Goal: Find specific page/section: Find specific page/section

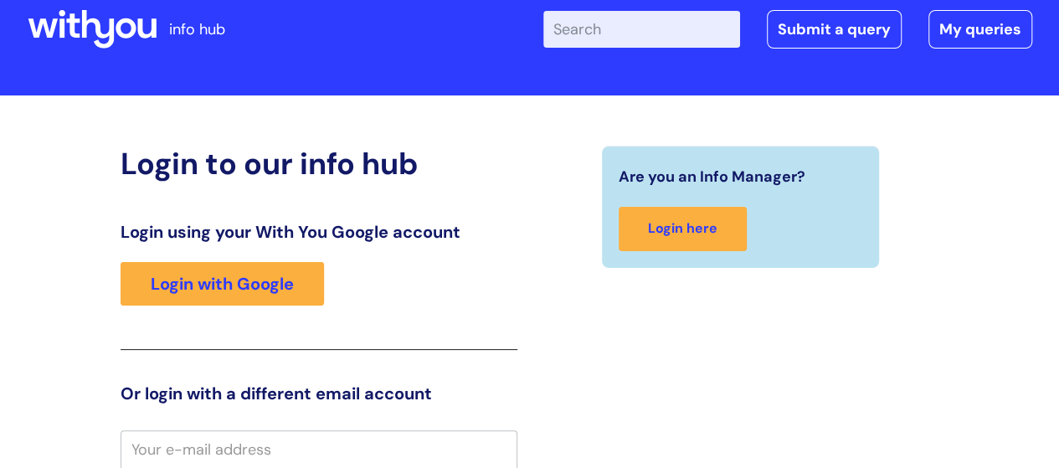
scroll to position [37, 0]
click at [645, 28] on input "Enter your search term here..." at bounding box center [642, 29] width 197 height 37
type input "w"
type input "p"
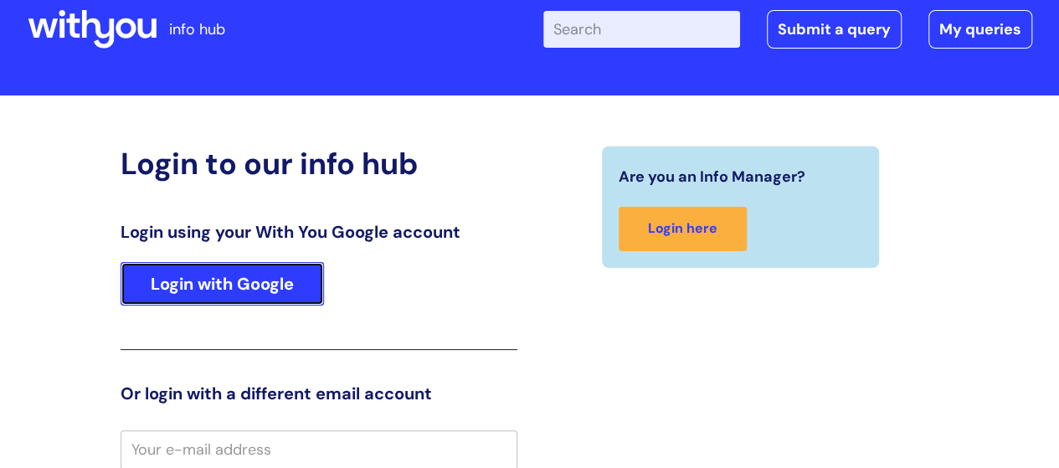
click at [245, 293] on link "Login with Google" at bounding box center [223, 284] width 204 height 44
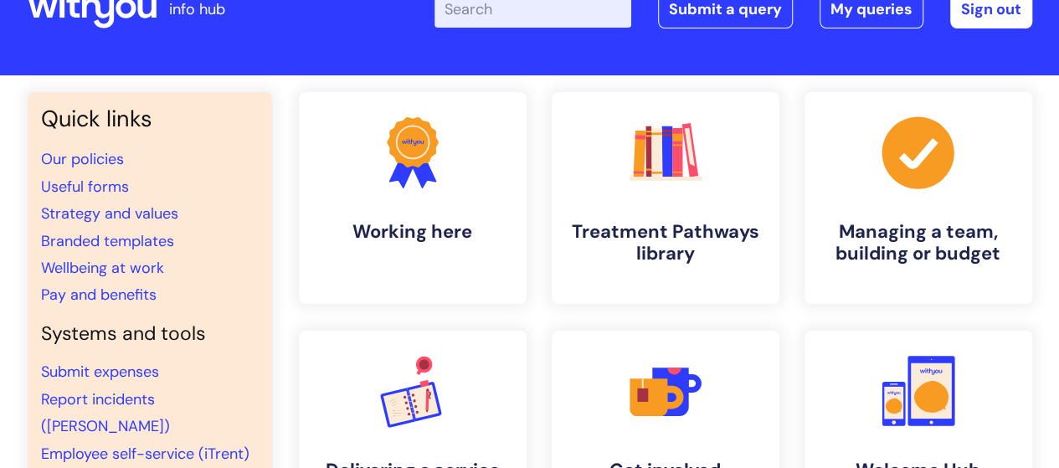
scroll to position [84, 0]
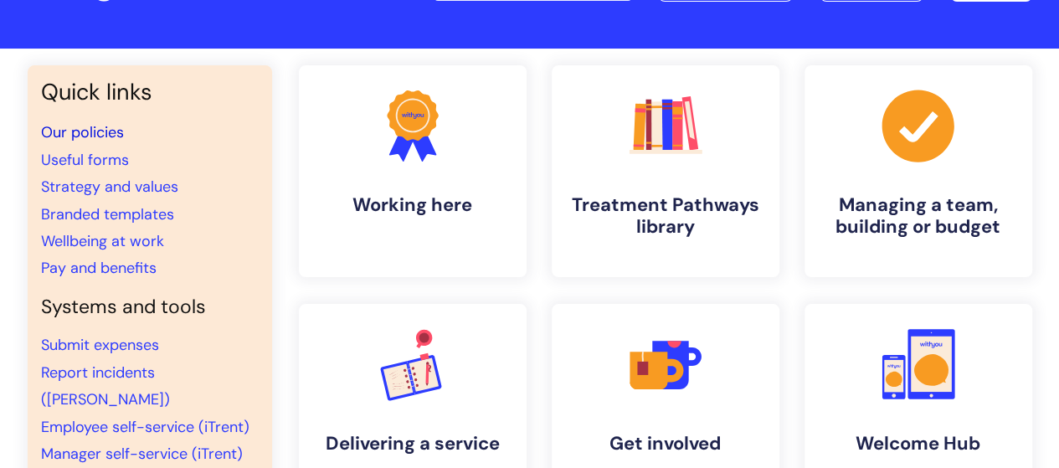
click at [116, 129] on link "Our policies" at bounding box center [82, 132] width 83 height 20
